Goal: Task Accomplishment & Management: Complete application form

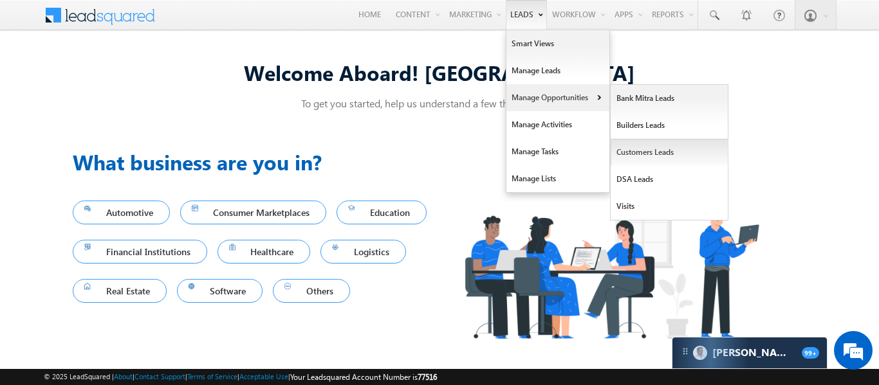
click at [655, 159] on link "Customers Leads" at bounding box center [669, 152] width 118 height 27
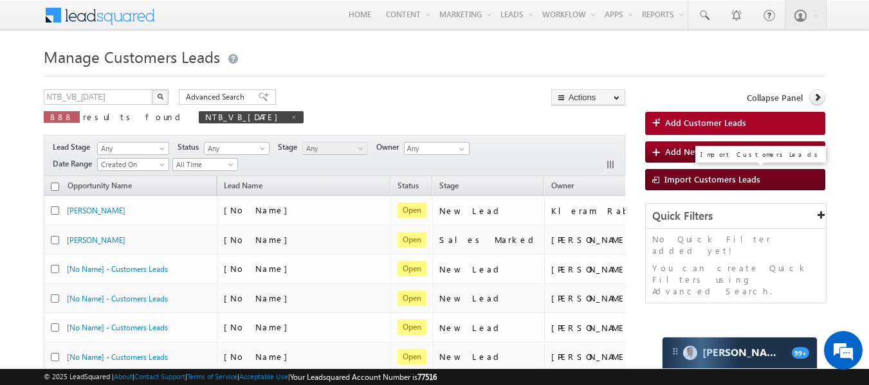
click at [720, 183] on span "Import Customers Leads" at bounding box center [712, 179] width 96 height 11
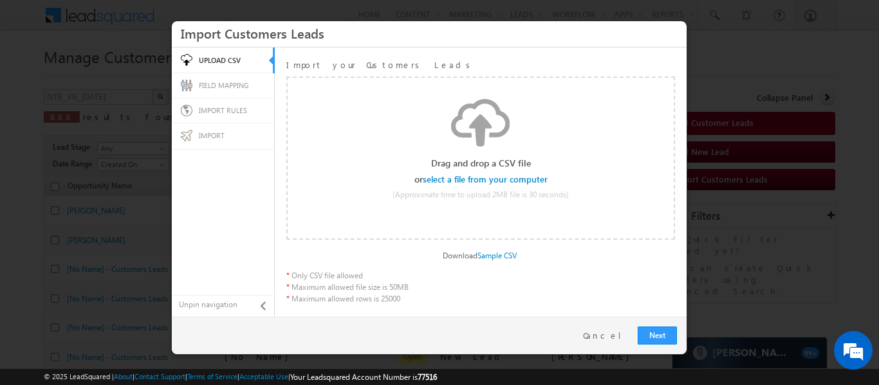
click at [524, 185] on div "Select file Drop files here to upload" at bounding box center [480, 151] width 386 height 161
click at [527, 181] on input "file" at bounding box center [485, 179] width 122 height 9
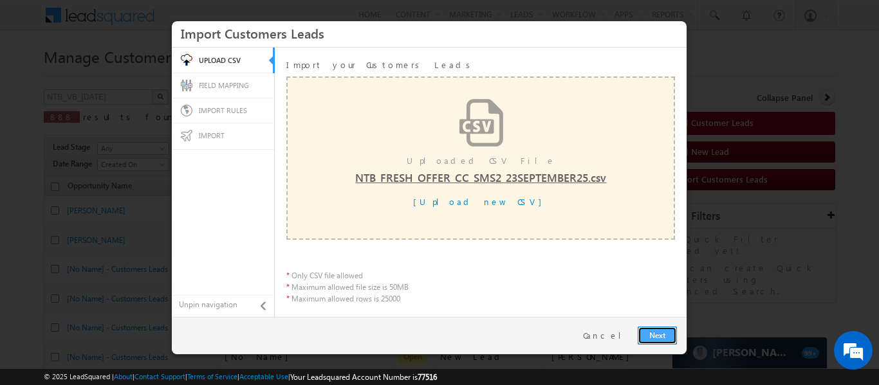
click at [668, 334] on link "Next" at bounding box center [656, 336] width 39 height 18
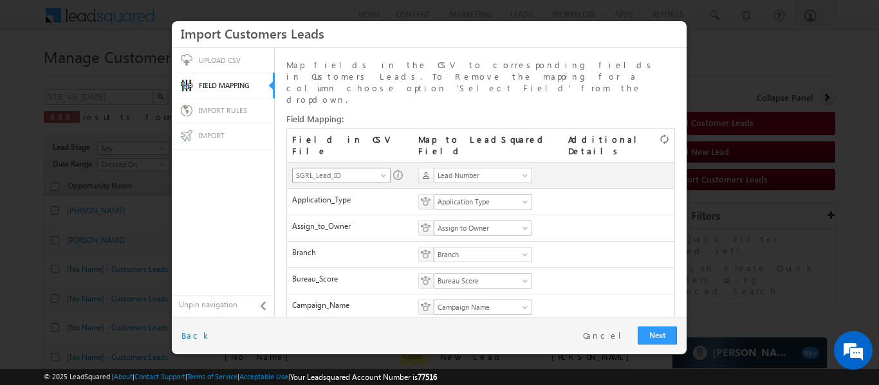
click at [385, 173] on span at bounding box center [384, 178] width 10 height 10
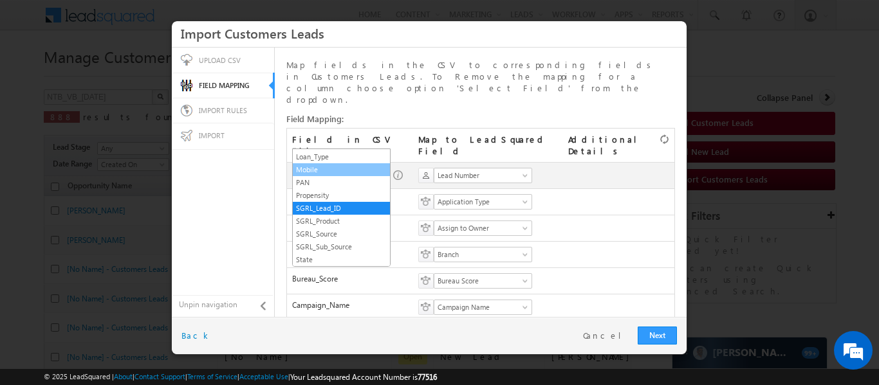
click at [347, 170] on link "Mobile" at bounding box center [341, 170] width 97 height 12
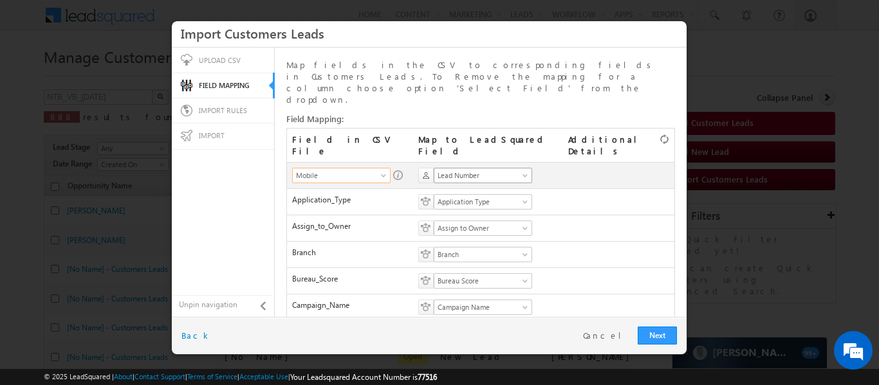
click at [457, 170] on span "Lead Number" at bounding box center [478, 176] width 89 height 12
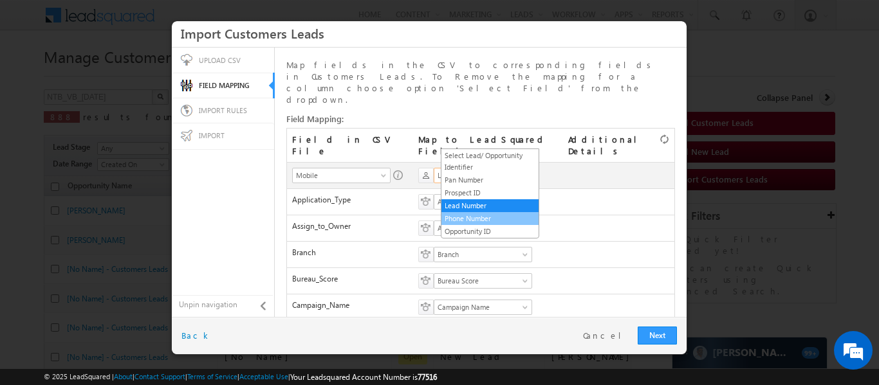
click at [470, 215] on link "Phone Number" at bounding box center [489, 219] width 97 height 12
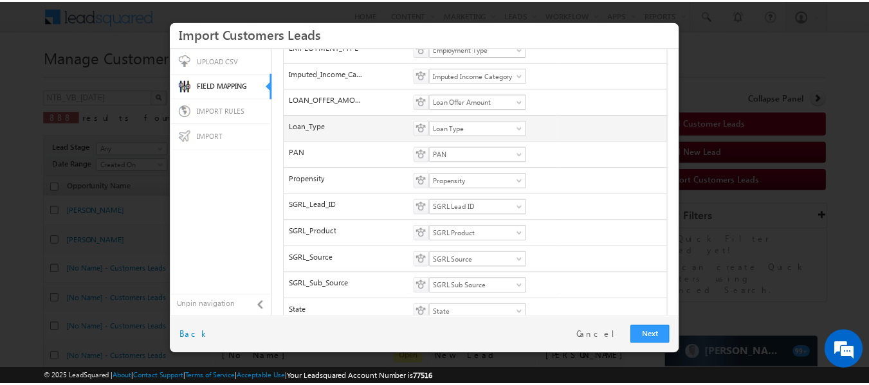
scroll to position [399, 0]
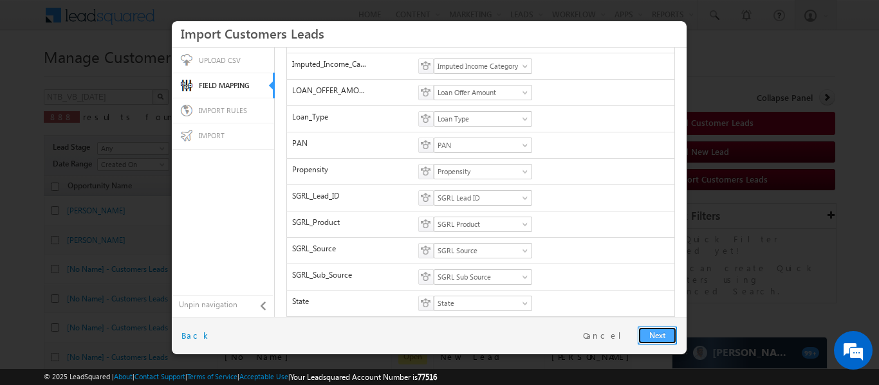
click at [657, 331] on link "Next" at bounding box center [656, 336] width 39 height 18
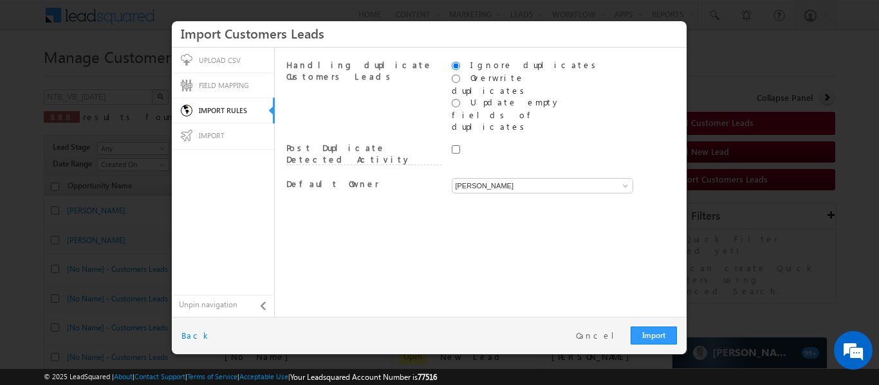
click at [534, 178] on div "Ujjawal Saxena Ujjawal Saxena Ujjawal Saxena" at bounding box center [529, 187] width 156 height 19
click at [531, 178] on input "[PERSON_NAME]" at bounding box center [541, 185] width 181 height 15
click at [524, 178] on input "sys" at bounding box center [541, 185] width 181 height 15
click at [520, 194] on link "System" at bounding box center [542, 201] width 182 height 15
type input "System"
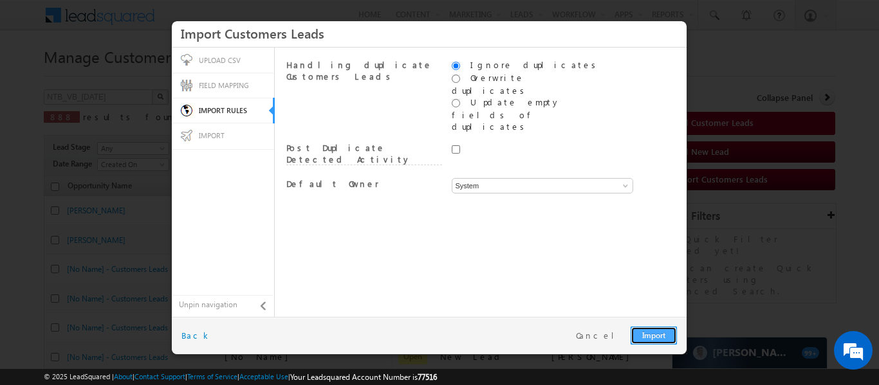
click at [644, 334] on link "Import" at bounding box center [653, 336] width 46 height 18
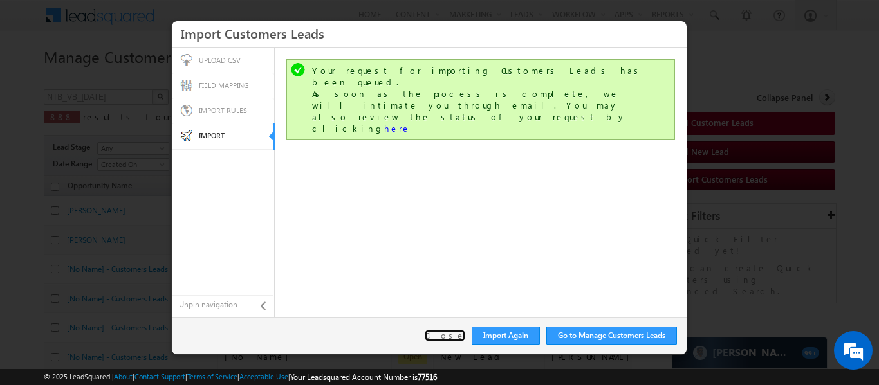
click at [450, 337] on link "Close" at bounding box center [444, 336] width 41 height 12
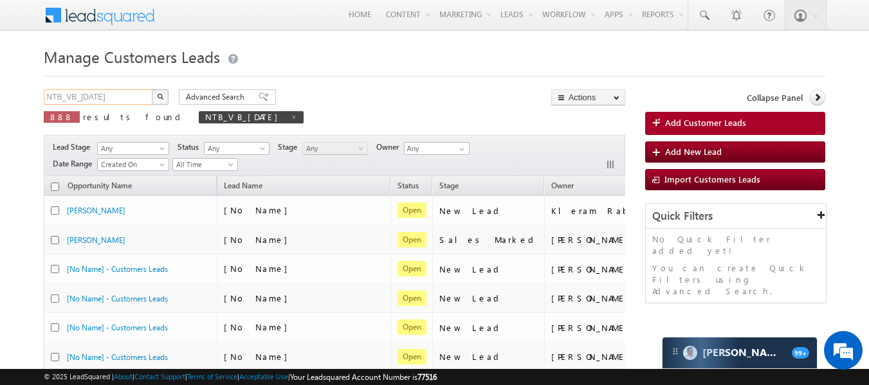
click at [131, 97] on input "NTB_VB_22SEP2025" at bounding box center [99, 96] width 110 height 15
paste input "PA_HL_FRESH_CC_SMS2_23SEP"
type input "NTB_PA_HL_FRESH_CC_SMS2_23SEP25"
click at [155, 96] on button "button" at bounding box center [160, 96] width 17 height 15
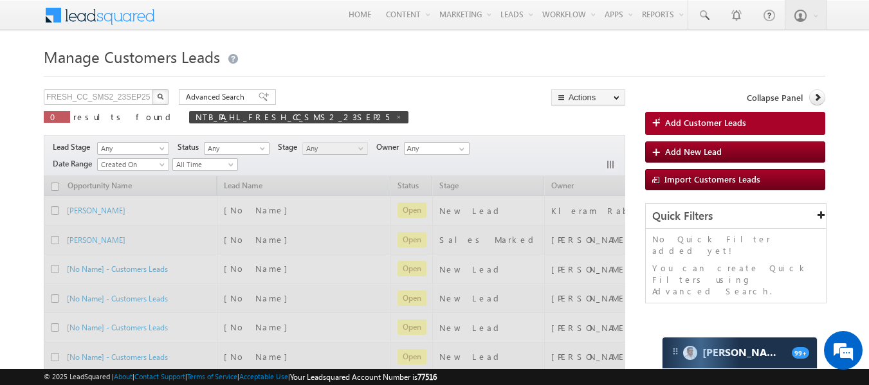
scroll to position [0, 0]
